Goal: Information Seeking & Learning: Learn about a topic

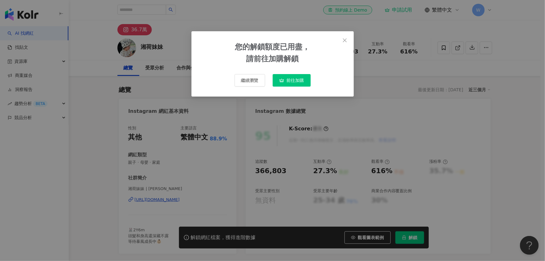
click at [289, 81] on span "前往加購" at bounding box center [295, 80] width 17 height 5
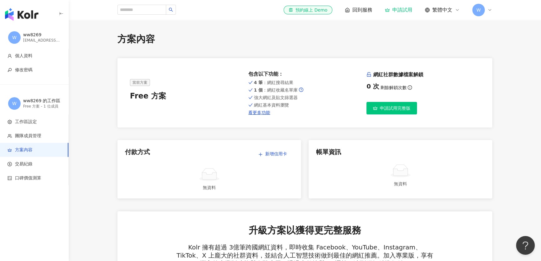
click at [400, 107] on span "申請試用完整版" at bounding box center [395, 108] width 31 height 5
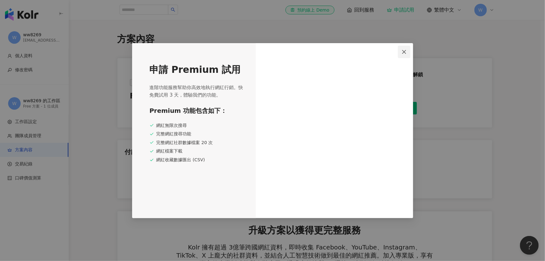
click at [406, 51] on icon "close" at bounding box center [404, 51] width 5 height 5
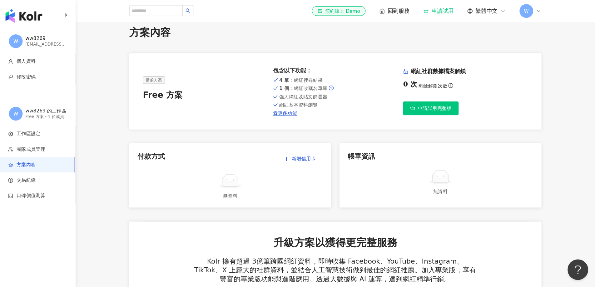
scroll to position [9, 0]
click at [146, 89] on div "Free 方案" at bounding box center [186, 86] width 113 height 11
click at [264, 105] on link "看更多功能" at bounding box center [304, 103] width 113 height 5
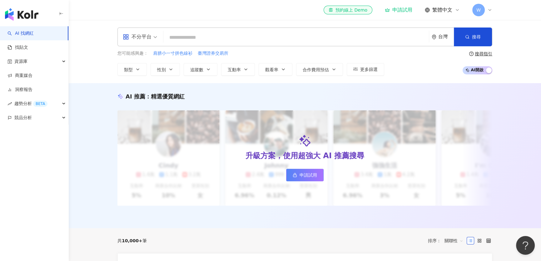
click at [220, 37] on input "search" at bounding box center [296, 38] width 260 height 12
type input "**"
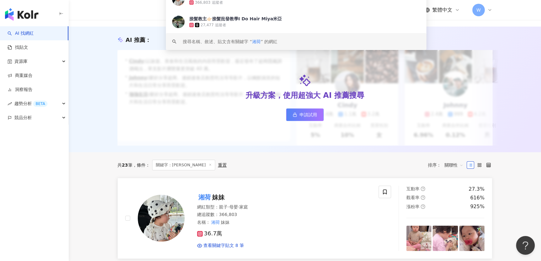
scroll to position [104, 0]
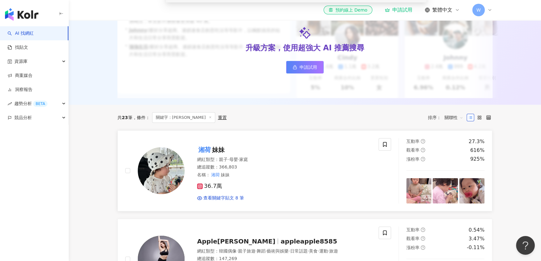
click at [332, 163] on div "網紅類型 ： 親子 · 母嬰 · 家庭" at bounding box center [284, 159] width 174 height 6
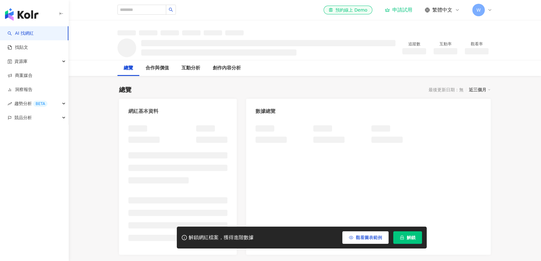
click at [372, 235] on span "觀看圖表範例" at bounding box center [369, 237] width 26 height 5
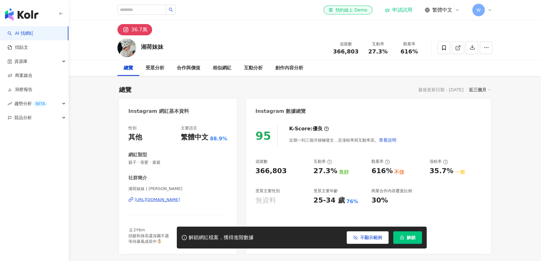
click at [366, 236] on span "不顯示範例" at bounding box center [371, 237] width 22 height 5
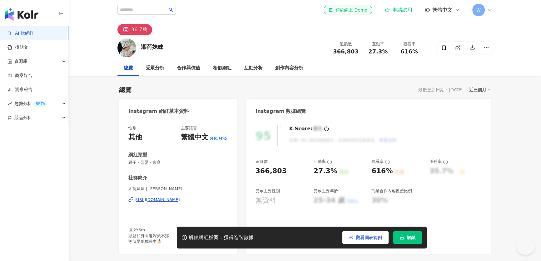
click at [365, 241] on button "觀看圖表範例" at bounding box center [365, 237] width 46 height 12
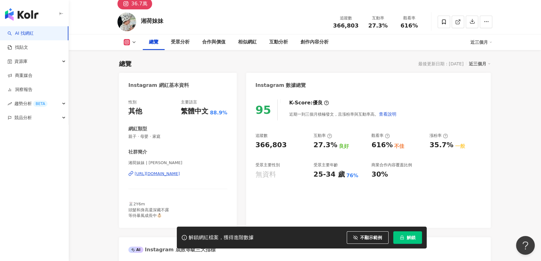
scroll to position [28, 0]
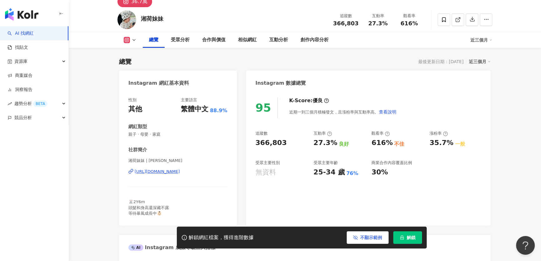
click at [367, 239] on span "不顯示範例" at bounding box center [371, 237] width 22 height 5
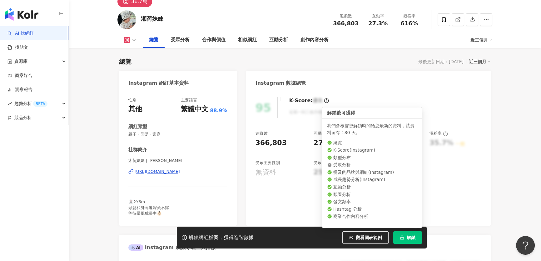
click at [405, 238] on button "解鎖" at bounding box center [407, 237] width 29 height 12
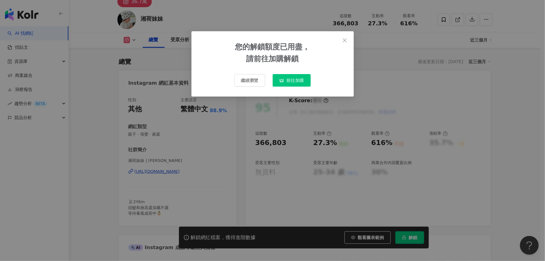
click at [290, 81] on span "前往加購" at bounding box center [295, 80] width 17 height 5
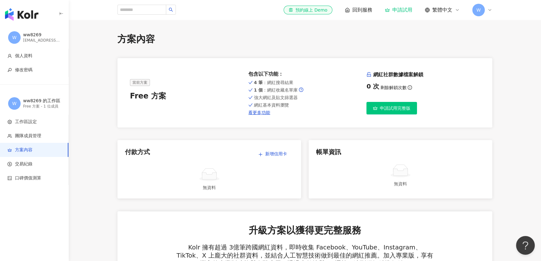
click at [389, 106] on span "申請試用完整版" at bounding box center [395, 108] width 31 height 5
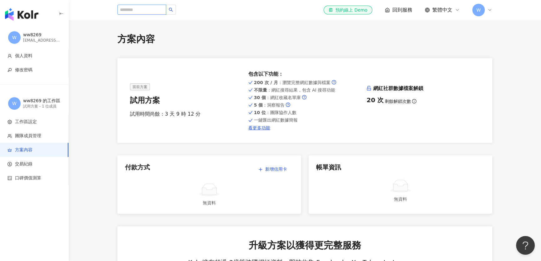
click at [134, 9] on input "search" at bounding box center [141, 10] width 49 height 10
type input "**"
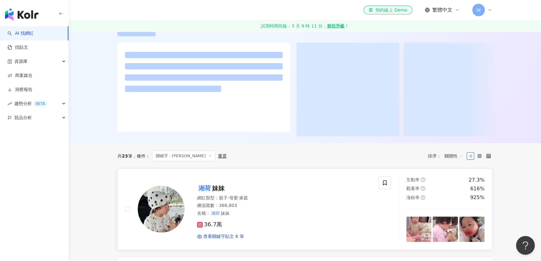
scroll to position [85, 0]
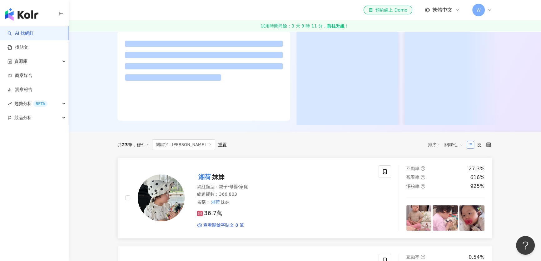
click at [296, 197] on div "總追蹤數 ： 366,803" at bounding box center [284, 194] width 174 height 6
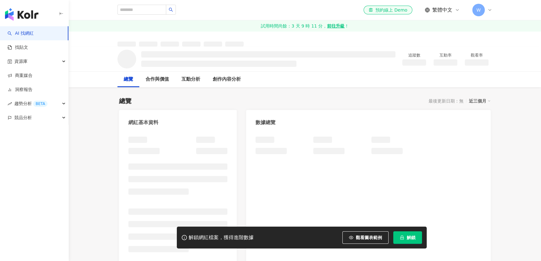
click at [407, 237] on span "解鎖" at bounding box center [411, 237] width 9 height 5
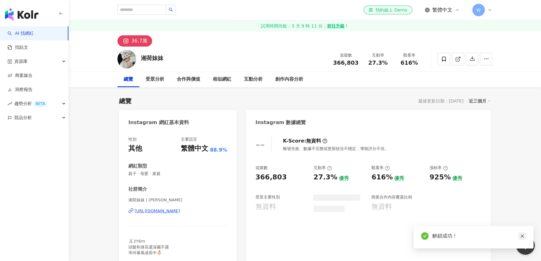
click at [521, 235] on icon "close" at bounding box center [522, 236] width 4 height 4
click at [520, 236] on icon "close" at bounding box center [522, 236] width 4 height 4
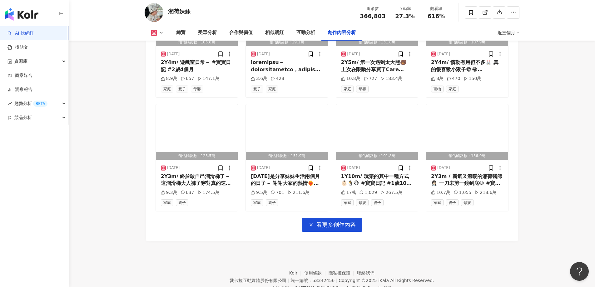
scroll to position [2081, 0]
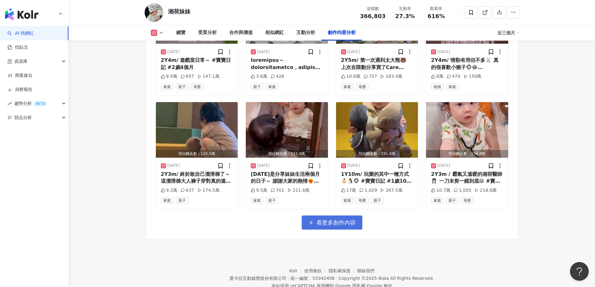
click at [347, 219] on span "看更多創作內容" at bounding box center [335, 222] width 39 height 7
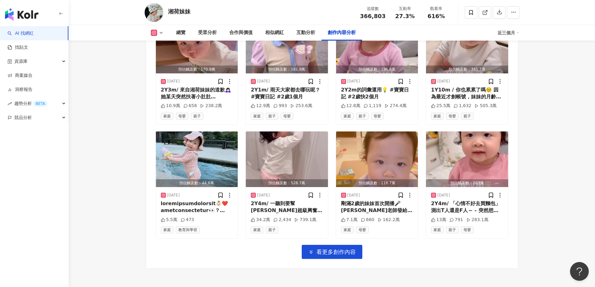
scroll to position [2381, 0]
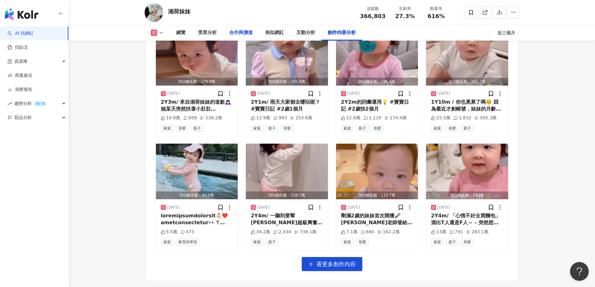
click at [247, 31] on div "合作與價值" at bounding box center [240, 32] width 23 height 7
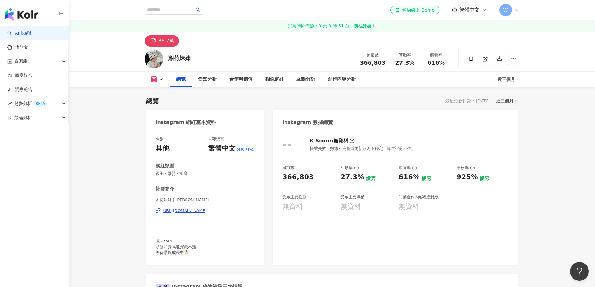
scroll to position [251, 0]
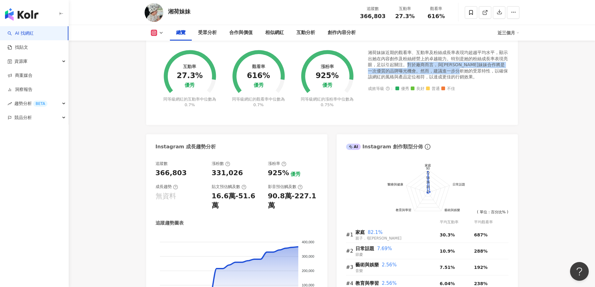
drag, startPoint x: 406, startPoint y: 63, endPoint x: 476, endPoint y: 72, distance: 70.8
click at [476, 72] on div "湘荷妹妹近期的觀看率、互動率及粉絲成長率表現均超越平均水平，顯示出她在內容創作及粉絲經營上的卓越能力。特別是她的粉絲成長率表現亮眼，足以引起關注。對於廠商而言…" at bounding box center [438, 65] width 141 height 31
